Goal: Task Accomplishment & Management: Manage account settings

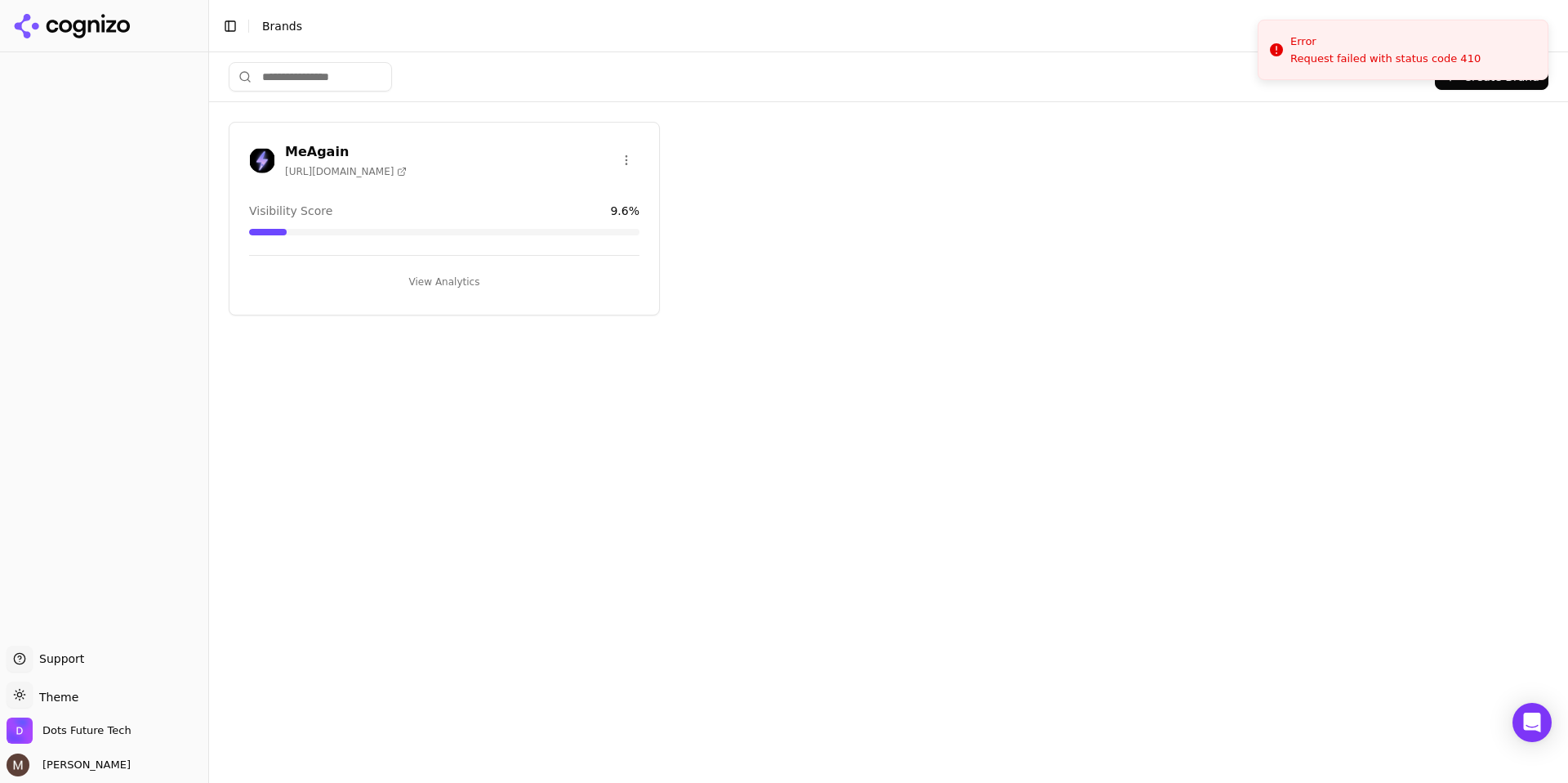
click at [323, 156] on h3 "MeAgain" at bounding box center [346, 151] width 122 height 19
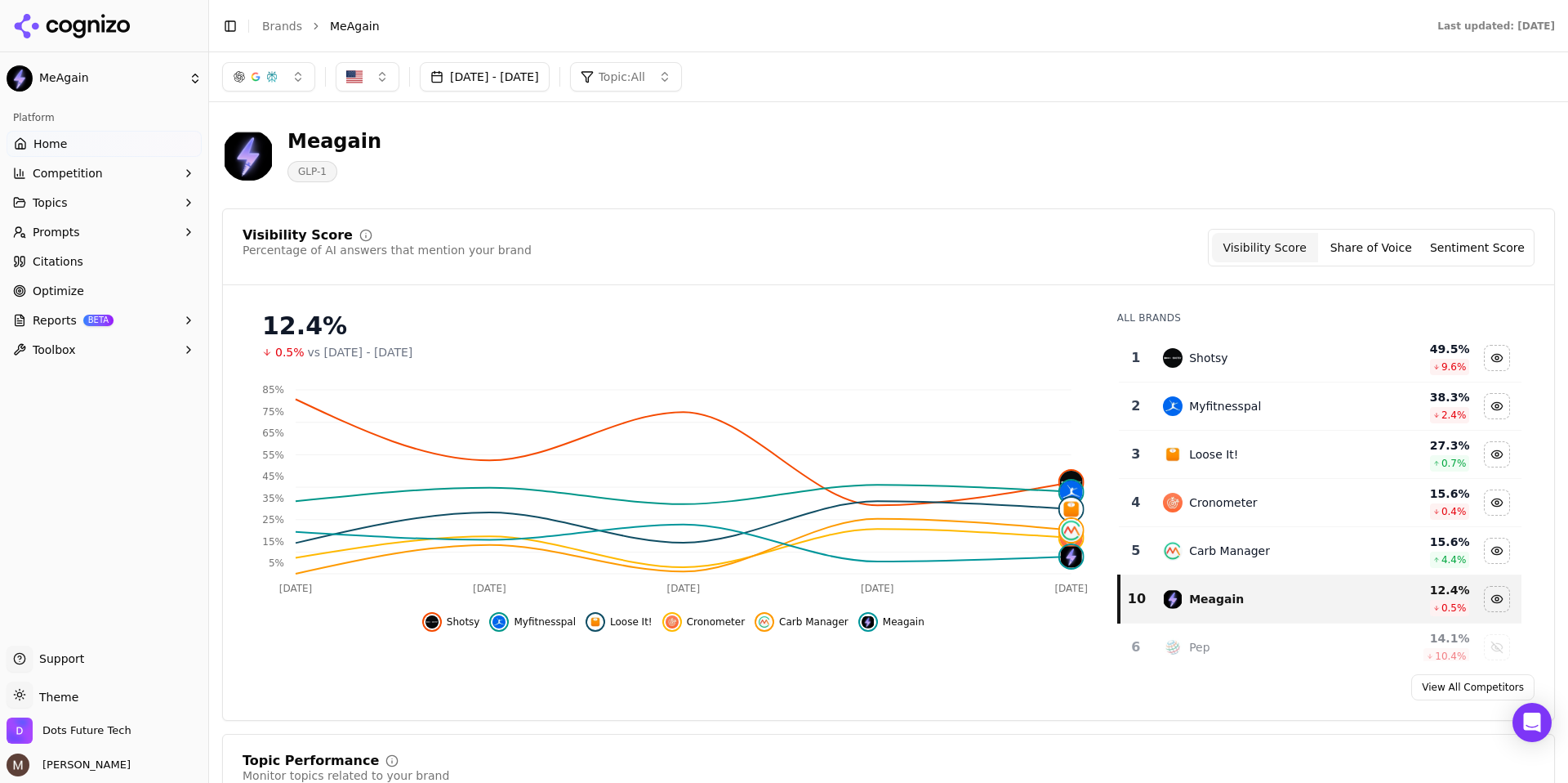
click at [542, 73] on button "[DATE] - [DATE]" at bounding box center [485, 76] width 130 height 30
click at [568, 228] on button "3" at bounding box center [574, 226] width 26 height 26
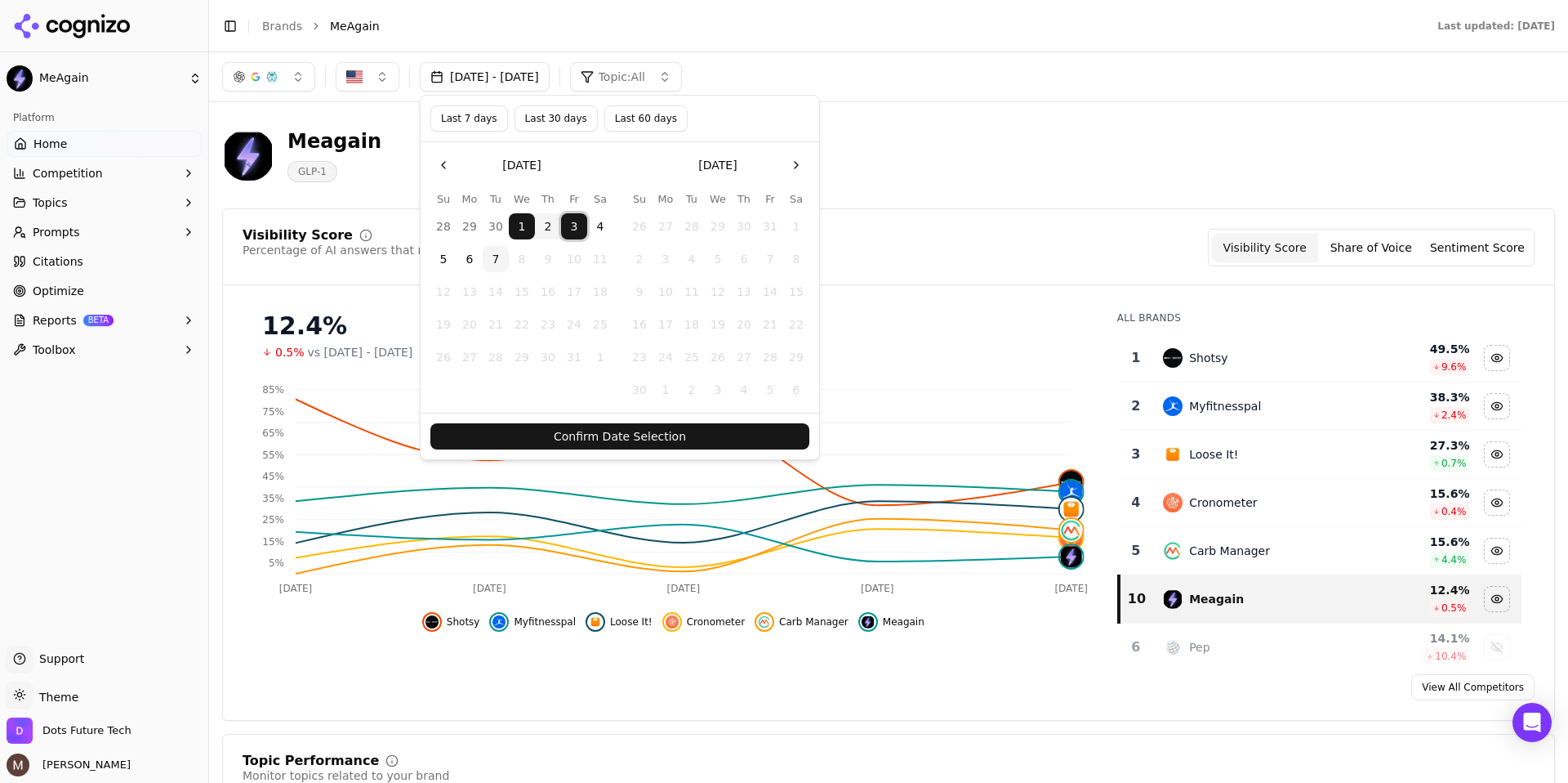
click at [495, 263] on button "7" at bounding box center [495, 259] width 26 height 26
click at [604, 434] on button "Confirm Date Selection" at bounding box center [620, 435] width 379 height 26
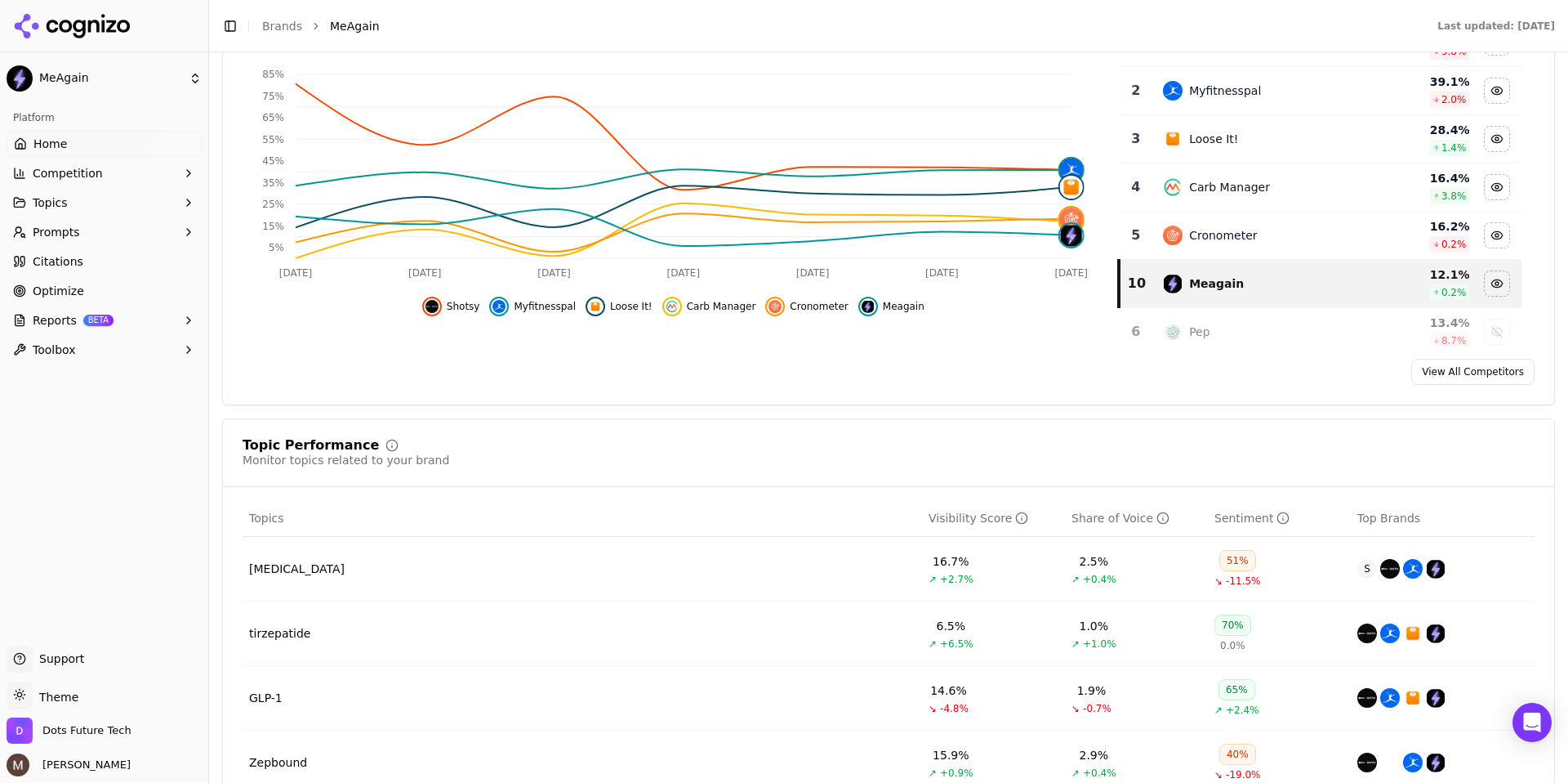
scroll to position [324, 0]
